Goal: Task Accomplishment & Management: Complete application form

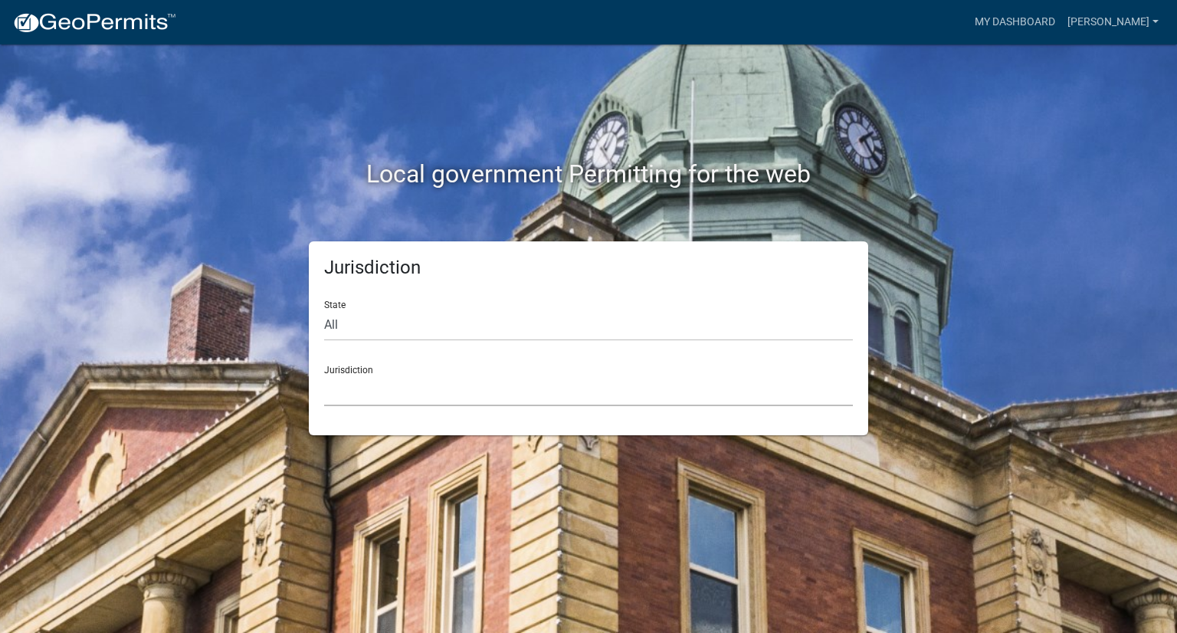
click at [382, 382] on select "[GEOGRAPHIC_DATA], [US_STATE] [GEOGRAPHIC_DATA], [US_STATE][PERSON_NAME][GEOGRA…" at bounding box center [588, 390] width 529 height 31
click at [365, 393] on select "[GEOGRAPHIC_DATA], [US_STATE] [GEOGRAPHIC_DATA], [US_STATE][PERSON_NAME][GEOGRA…" at bounding box center [588, 390] width 529 height 31
click at [359, 323] on select "All [US_STATE] [US_STATE] [US_STATE] [US_STATE] [US_STATE] [US_STATE] [US_STATE…" at bounding box center [588, 325] width 529 height 31
select select "[US_STATE]"
click at [324, 310] on select "All [US_STATE] [US_STATE] [US_STATE] [US_STATE] [US_STATE] [US_STATE] [US_STATE…" at bounding box center [588, 325] width 529 height 31
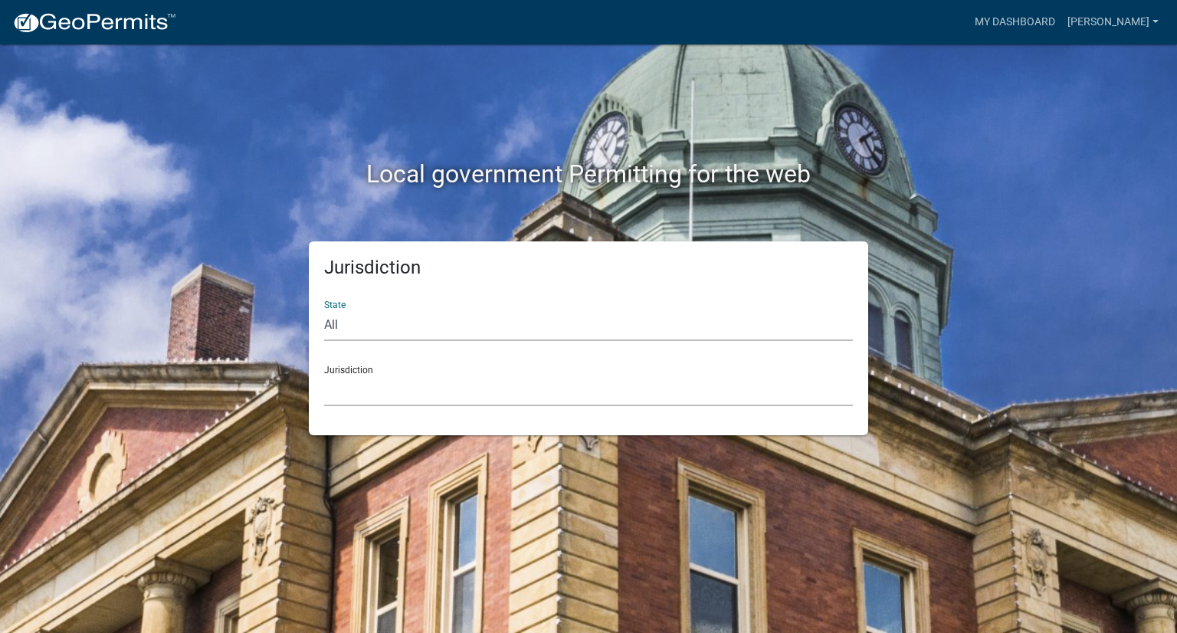
click at [361, 380] on select "[GEOGRAPHIC_DATA], [US_STATE][PERSON_NAME][GEOGRAPHIC_DATA], [US_STATE][PERSON_…" at bounding box center [588, 390] width 529 height 31
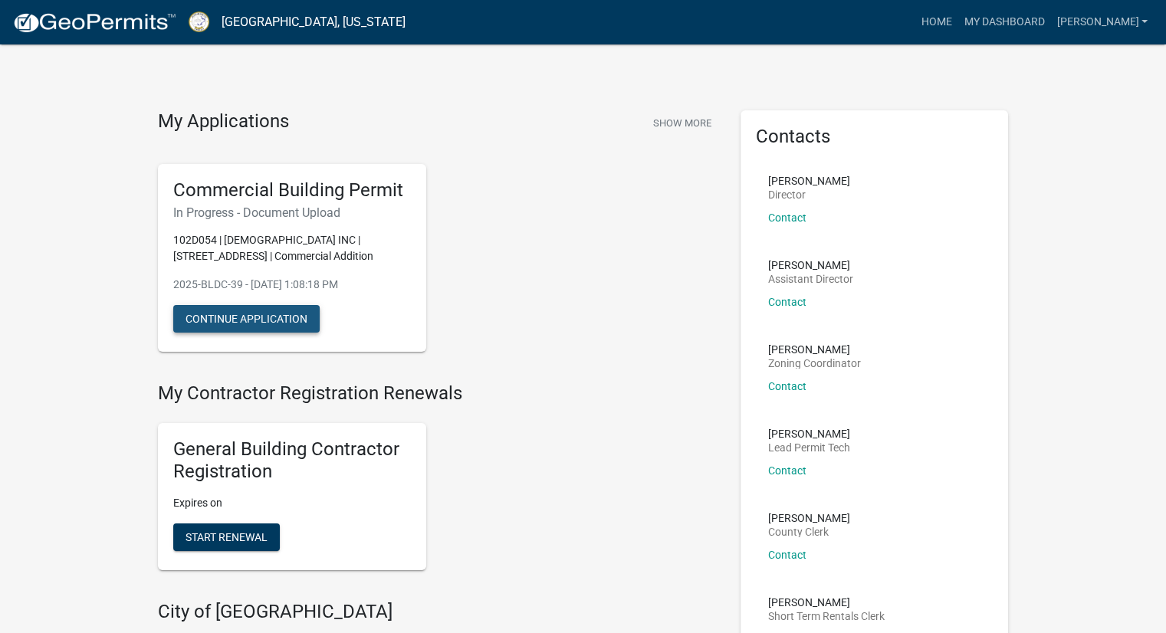
click at [288, 317] on button "Continue Application" at bounding box center [246, 319] width 146 height 28
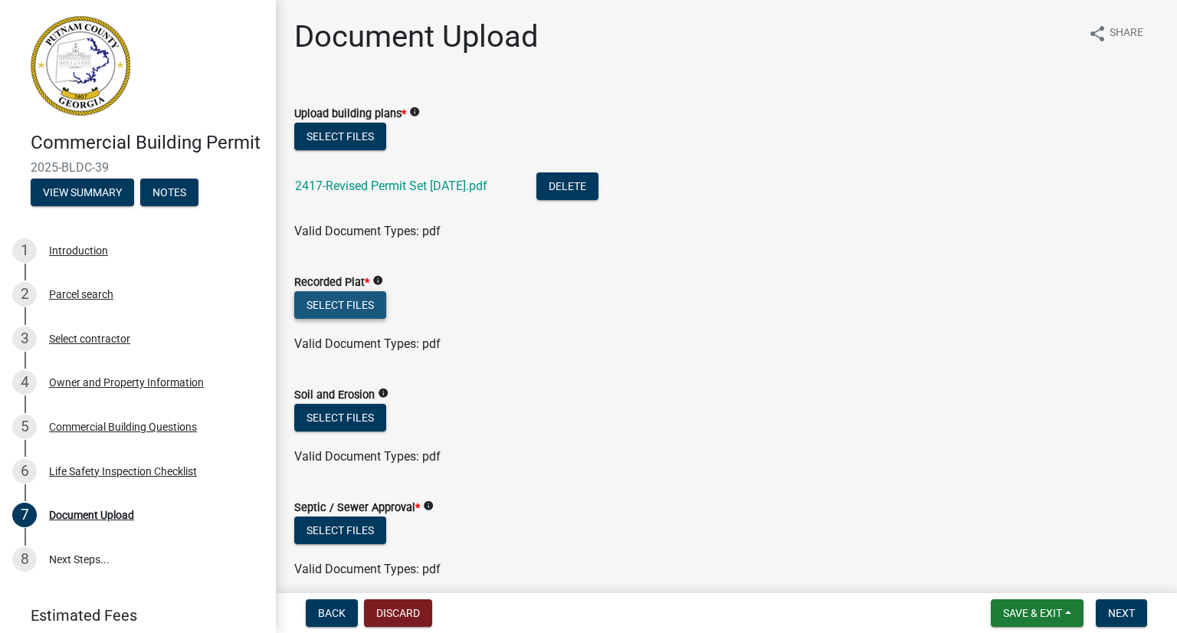
click at [350, 307] on button "Select files" at bounding box center [340, 305] width 92 height 28
click at [349, 313] on button "Select files" at bounding box center [340, 305] width 92 height 28
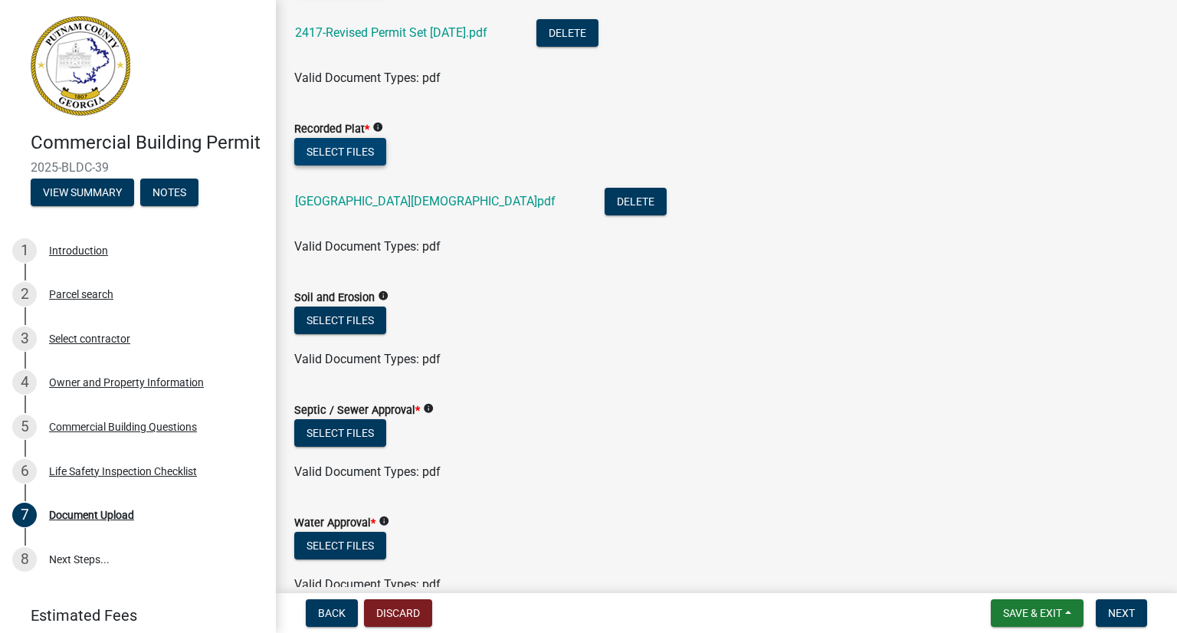
scroll to position [230, 0]
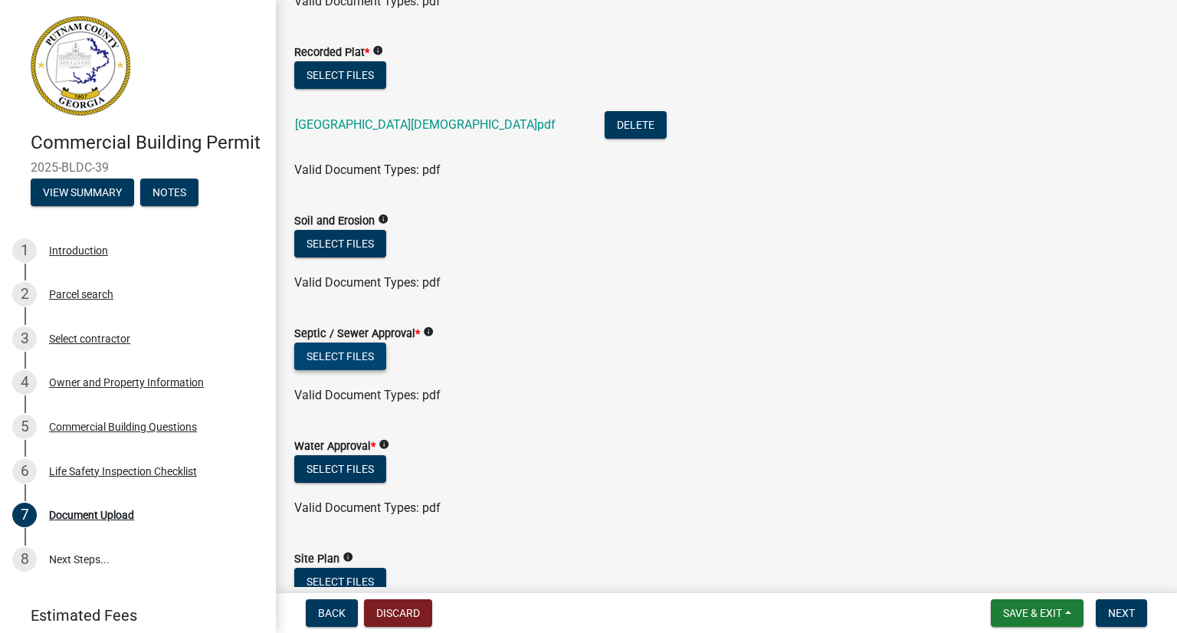
click at [343, 353] on button "Select files" at bounding box center [340, 357] width 92 height 28
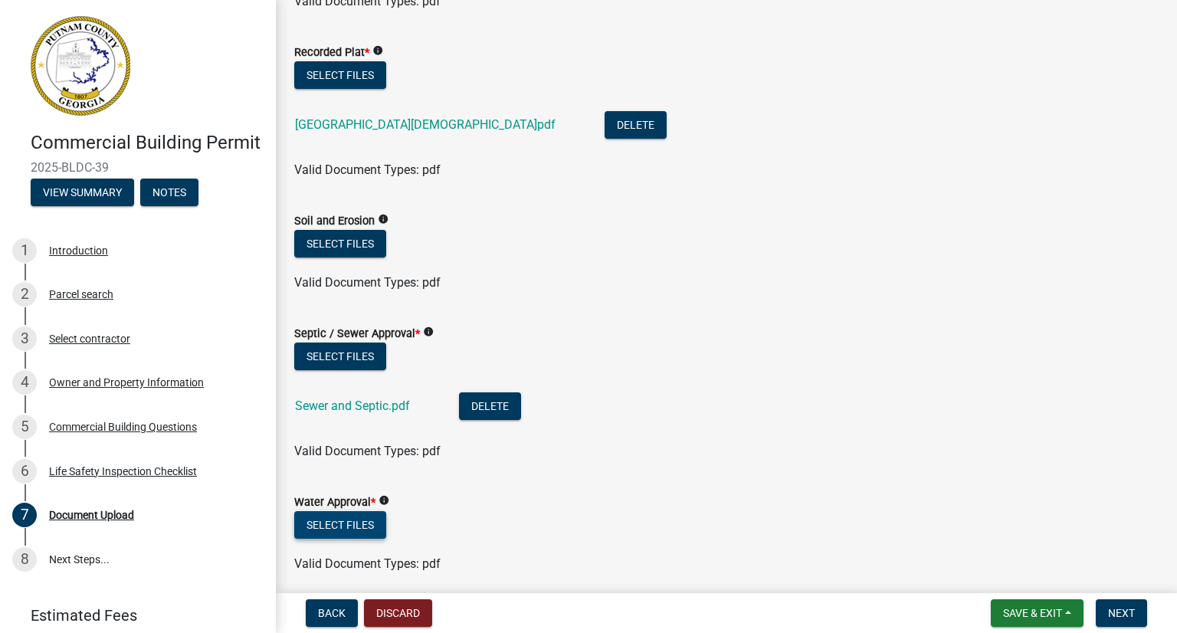
click at [366, 517] on button "Select files" at bounding box center [340, 525] width 92 height 28
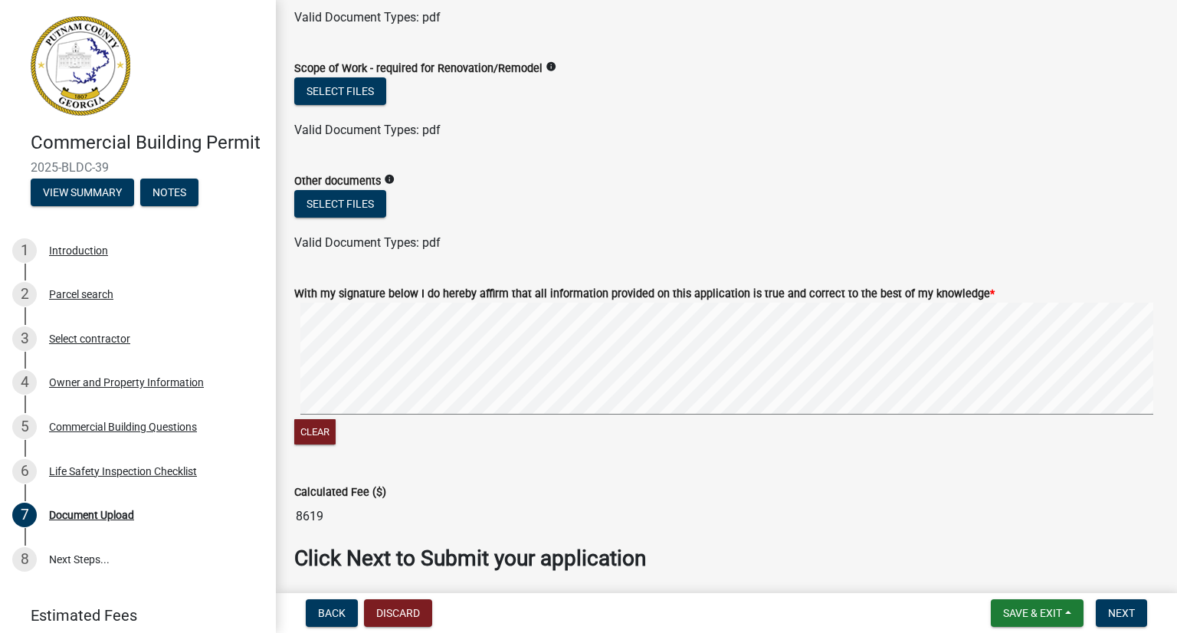
scroll to position [1282, 0]
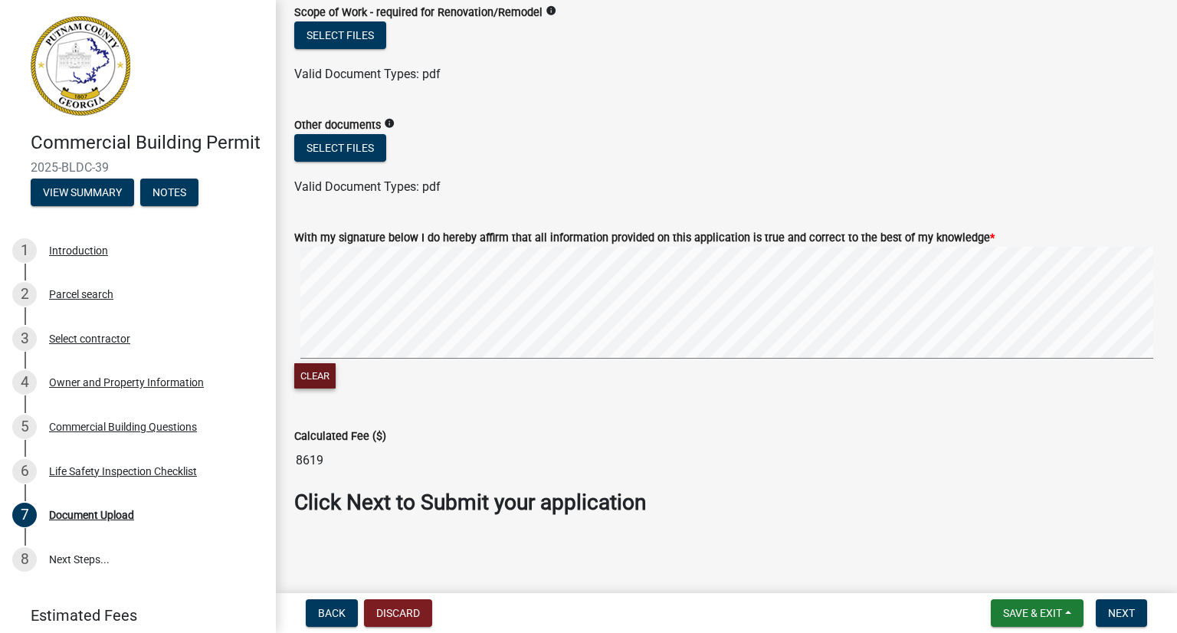
click at [319, 372] on button "Clear" at bounding box center [314, 375] width 41 height 25
click at [1116, 612] on span "Next" at bounding box center [1121, 613] width 27 height 12
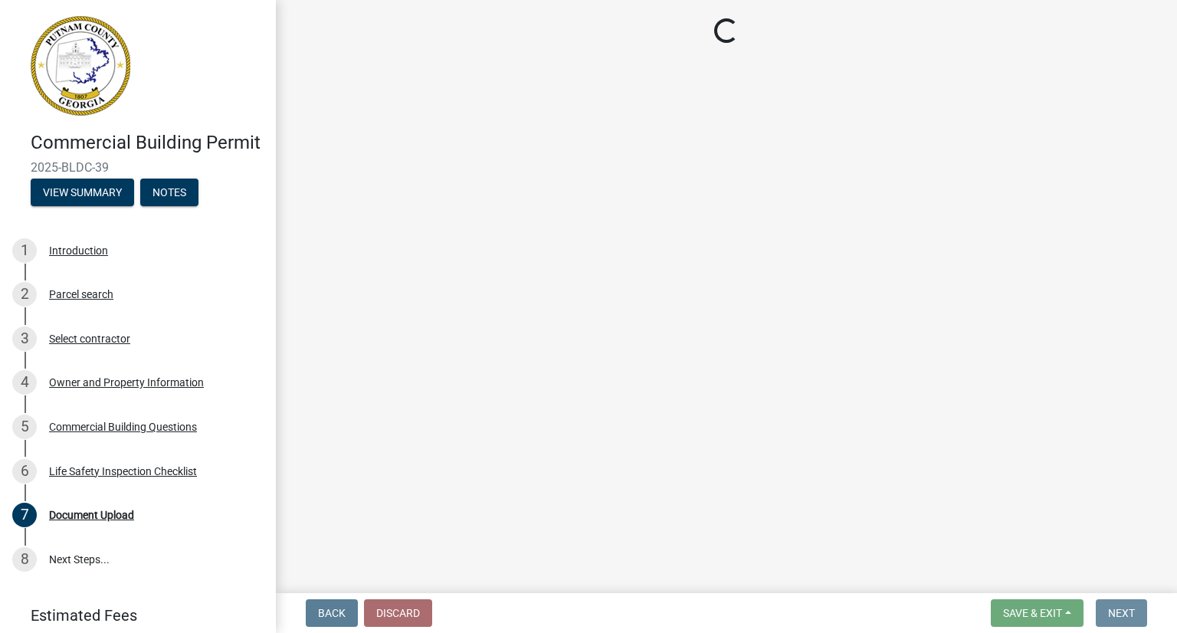
scroll to position [0, 0]
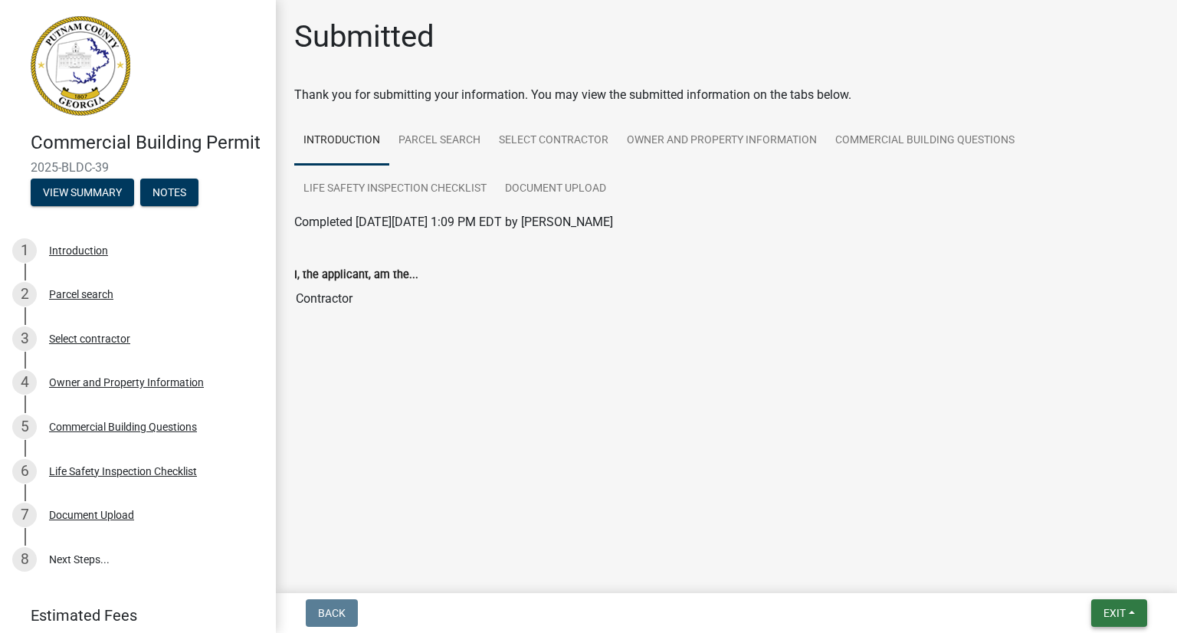
click at [1111, 610] on span "Exit" at bounding box center [1115, 613] width 22 height 12
click at [1083, 574] on button "Save & Exit" at bounding box center [1086, 573] width 123 height 37
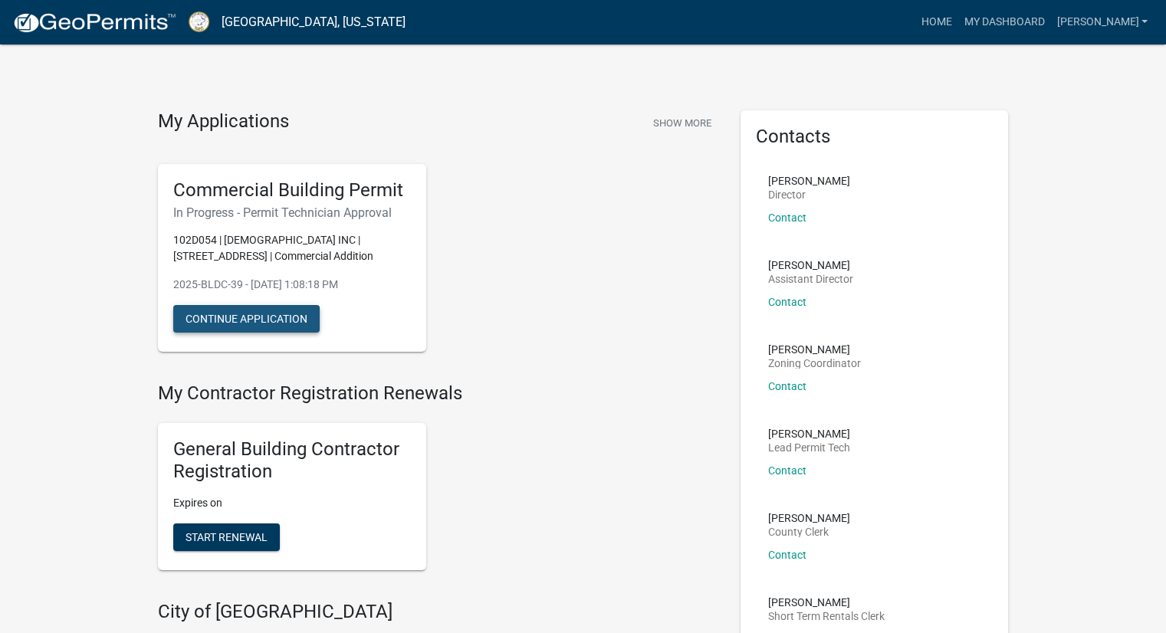
click at [307, 323] on button "Continue Application" at bounding box center [246, 319] width 146 height 28
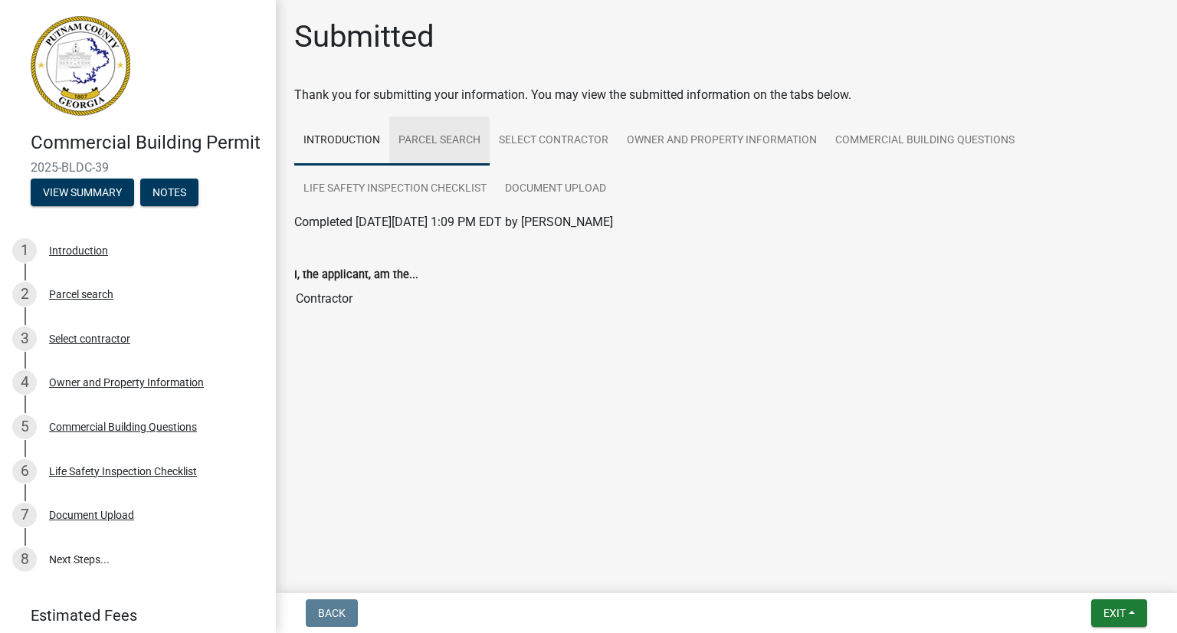
click at [459, 147] on link "Parcel search" at bounding box center [439, 140] width 100 height 49
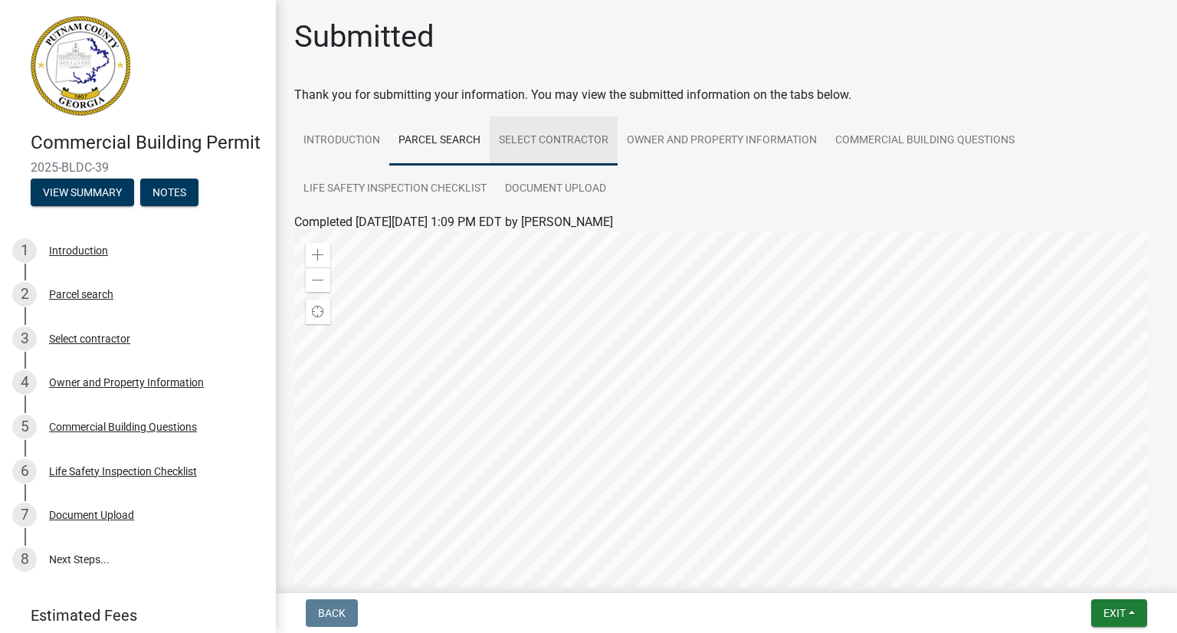
click at [533, 144] on link "Select contractor" at bounding box center [554, 140] width 128 height 49
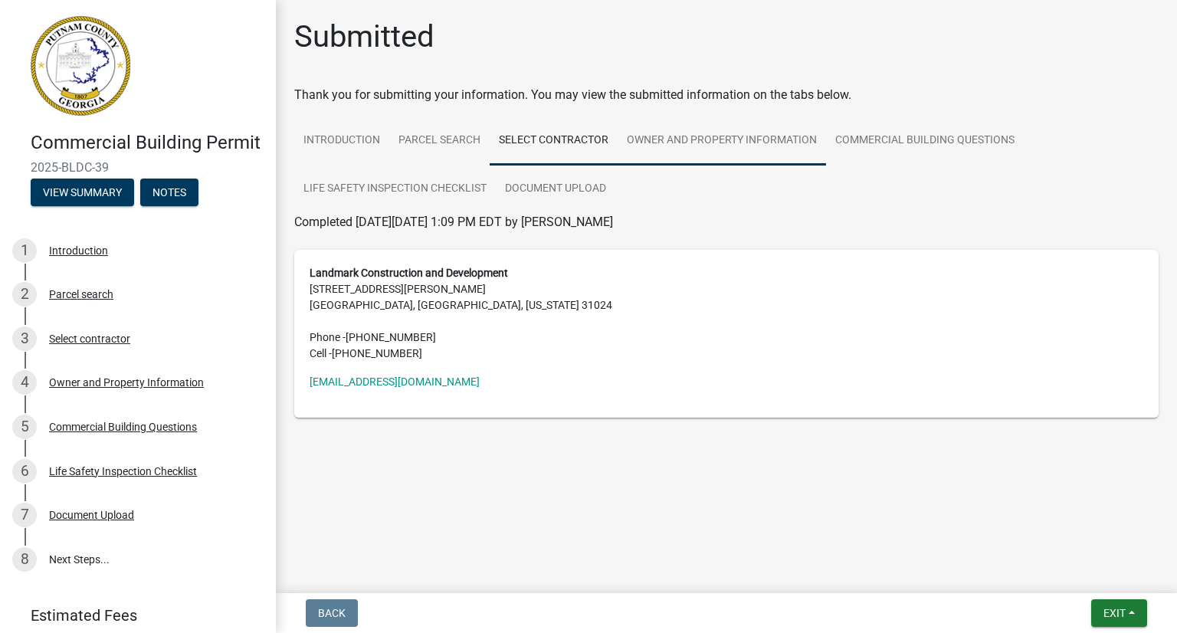
click at [695, 140] on link "Owner and Property Information" at bounding box center [722, 140] width 208 height 49
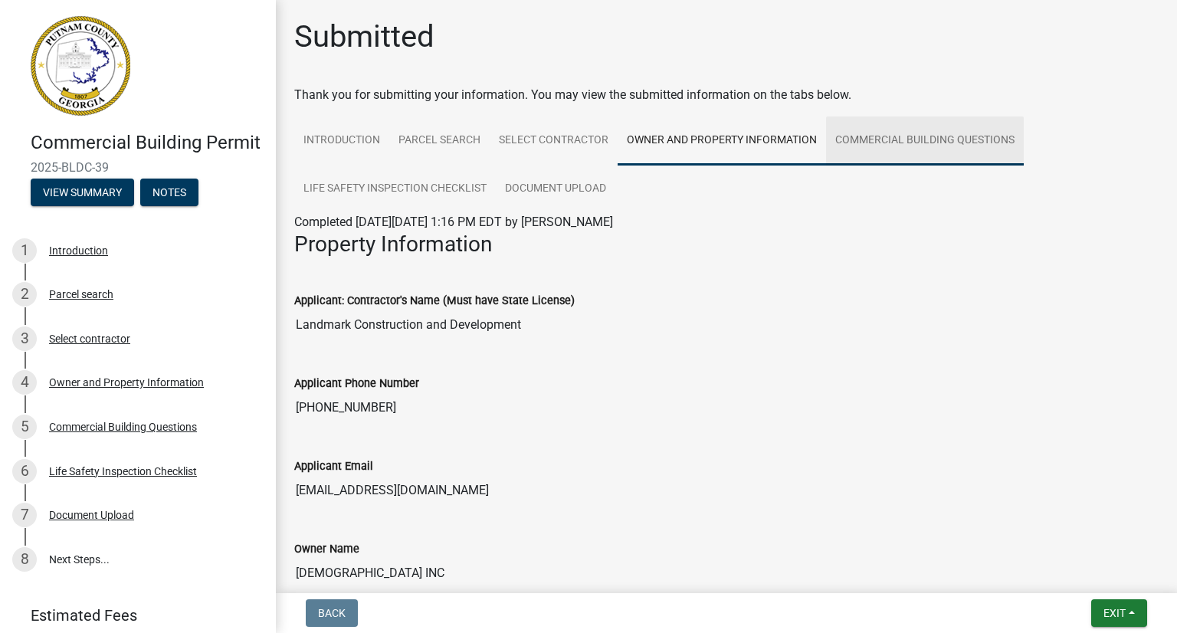
click at [868, 138] on link "Commercial Building Questions" at bounding box center [925, 140] width 198 height 49
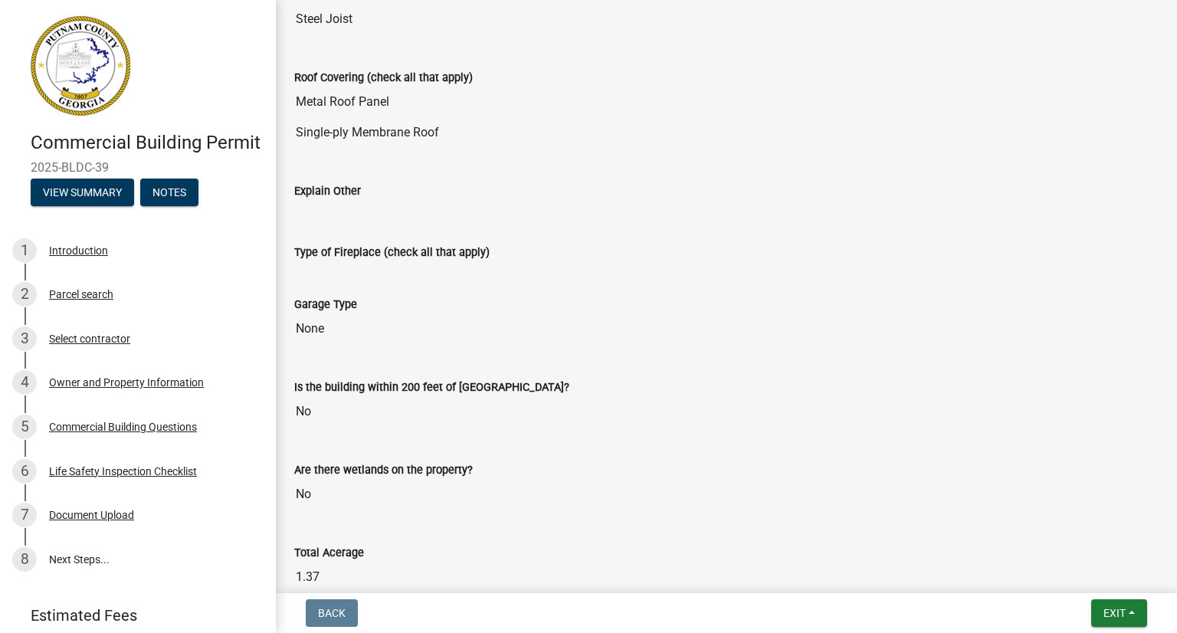
scroll to position [3865, 0]
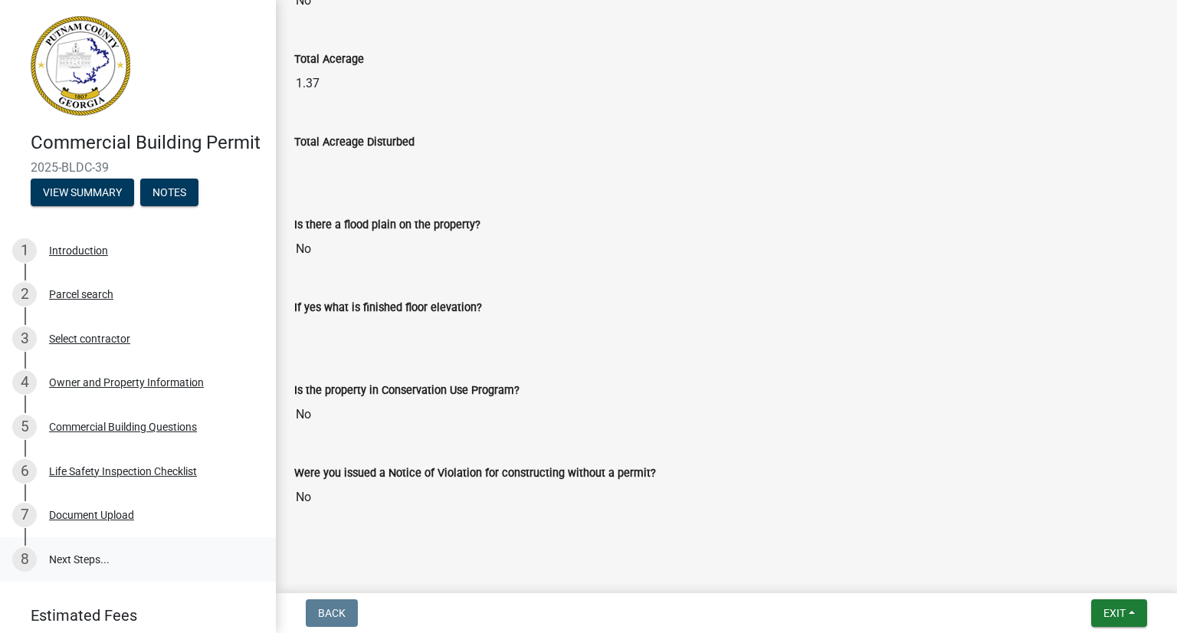
click at [81, 582] on link "8 Next Steps..." at bounding box center [138, 559] width 276 height 44
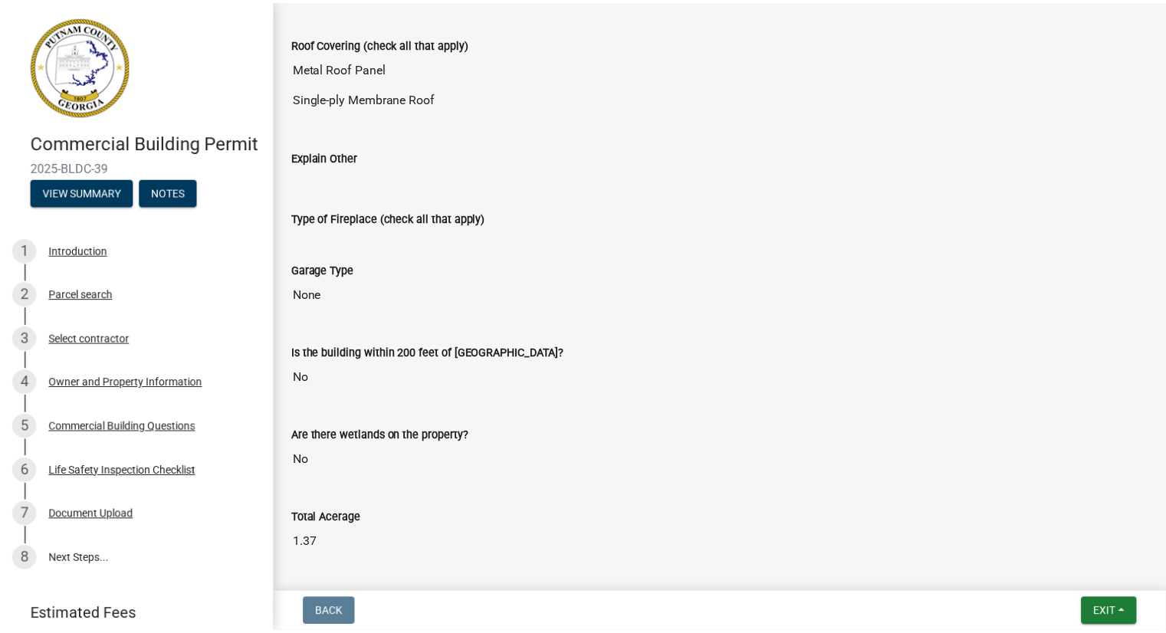
scroll to position [2869, 0]
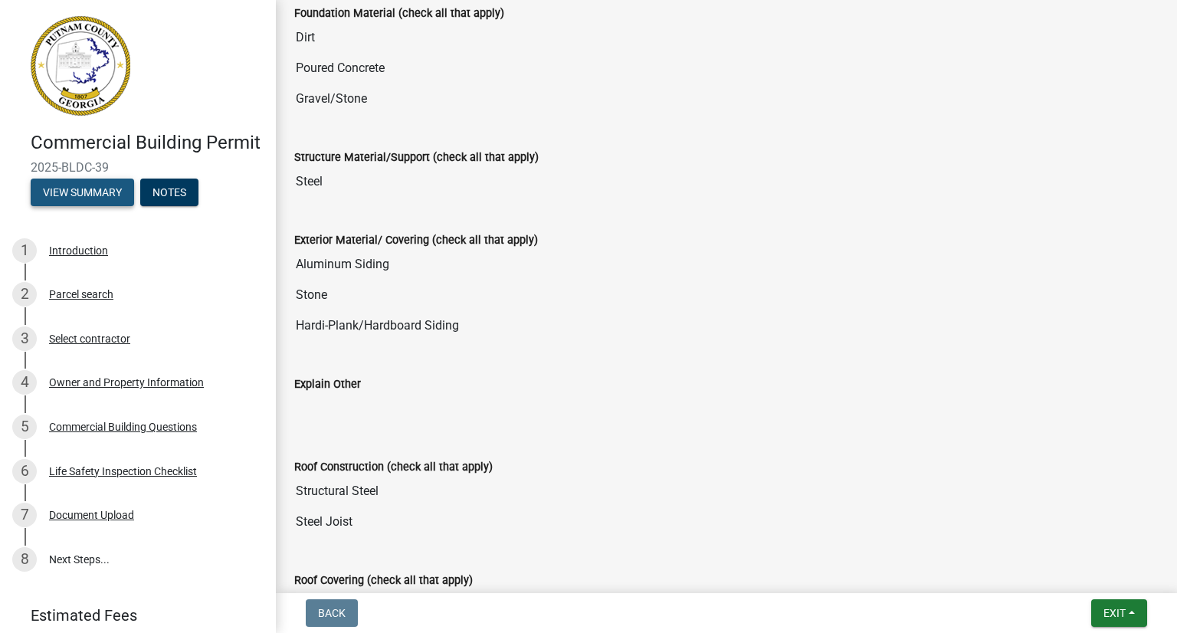
click at [95, 206] on button "View Summary" at bounding box center [82, 193] width 103 height 28
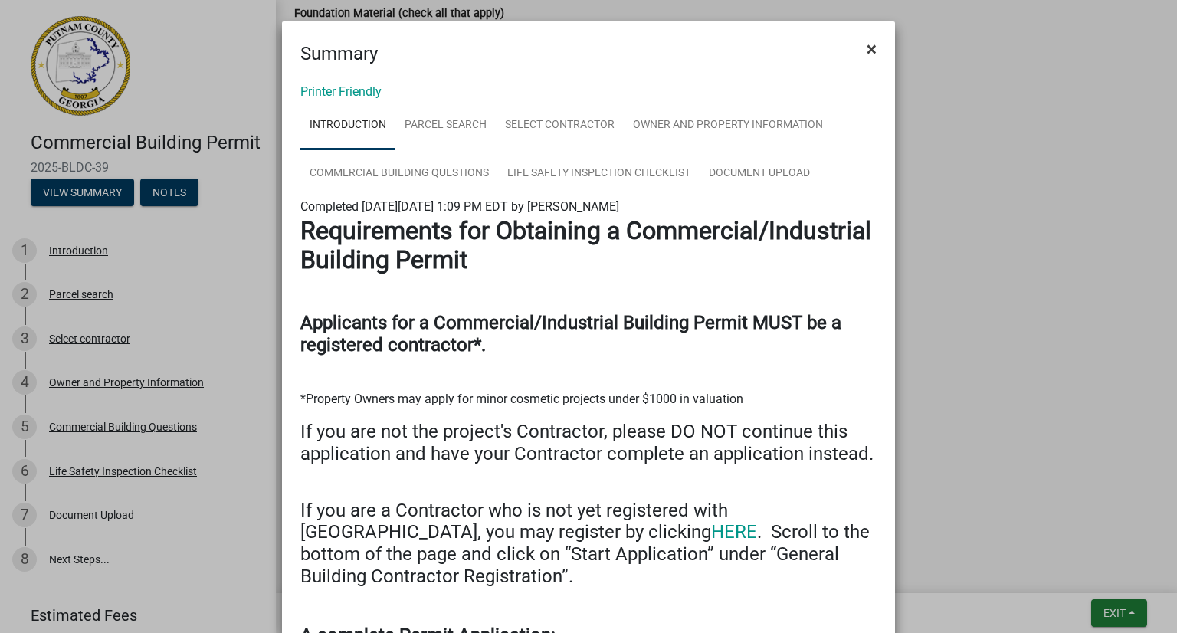
click at [867, 53] on span "×" at bounding box center [872, 48] width 10 height 21
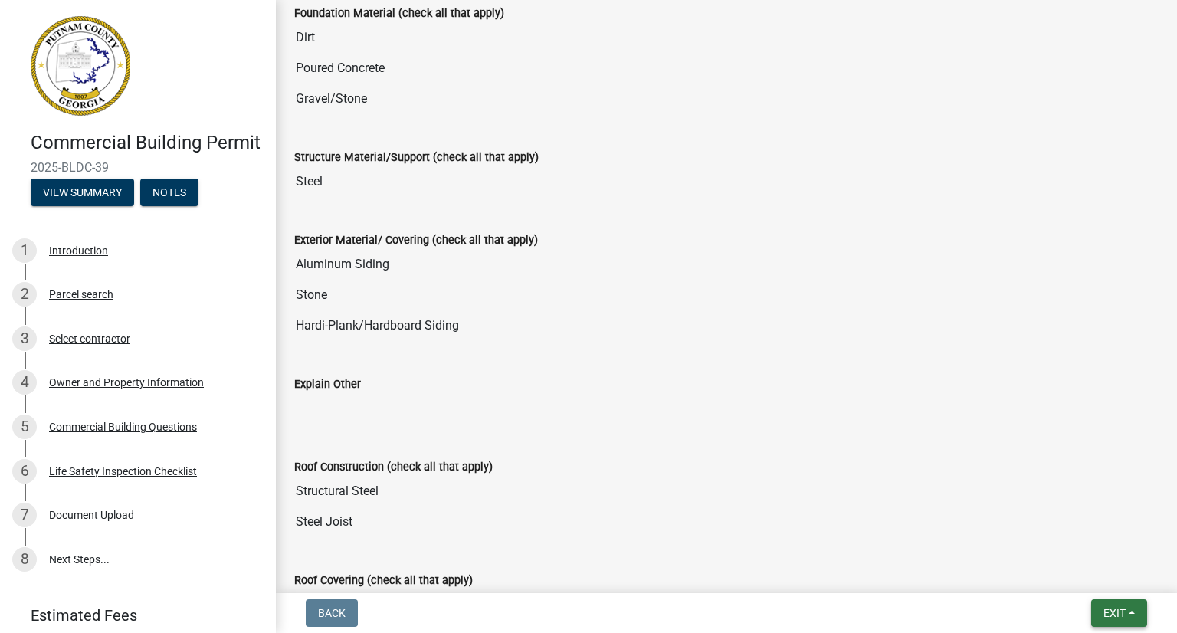
click at [1133, 611] on button "Exit" at bounding box center [1119, 613] width 56 height 28
click at [1082, 576] on button "Save & Exit" at bounding box center [1086, 573] width 123 height 37
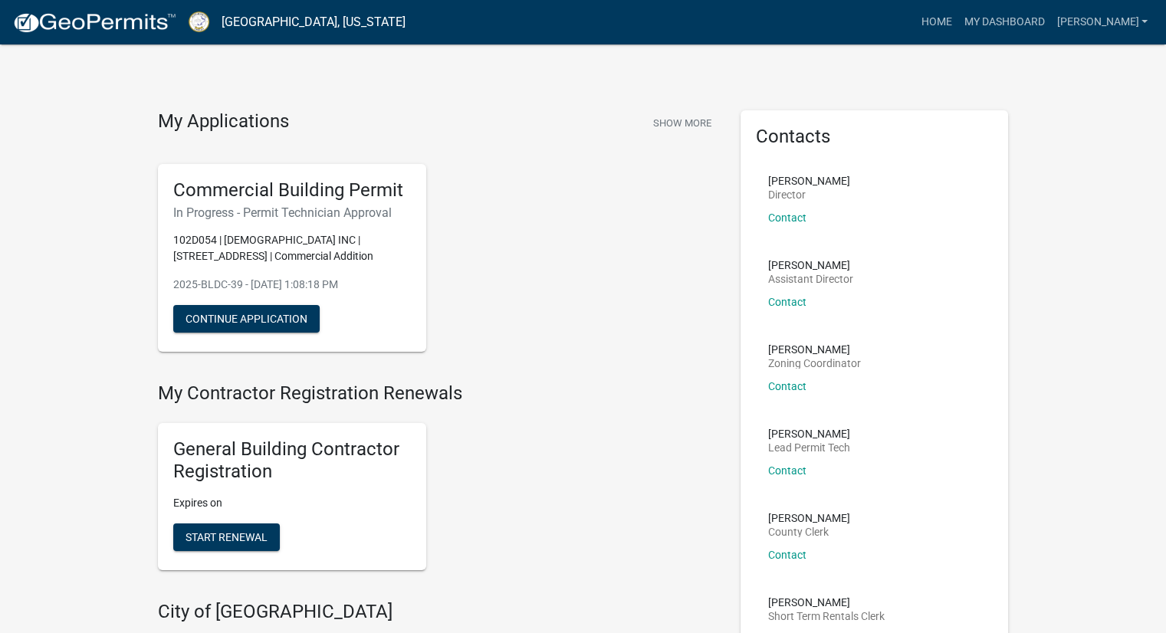
click at [611, 425] on div "General Building Contractor Registration Expires on Start Renewal" at bounding box center [437, 497] width 582 height 172
